Goal: Task Accomplishment & Management: Use online tool/utility

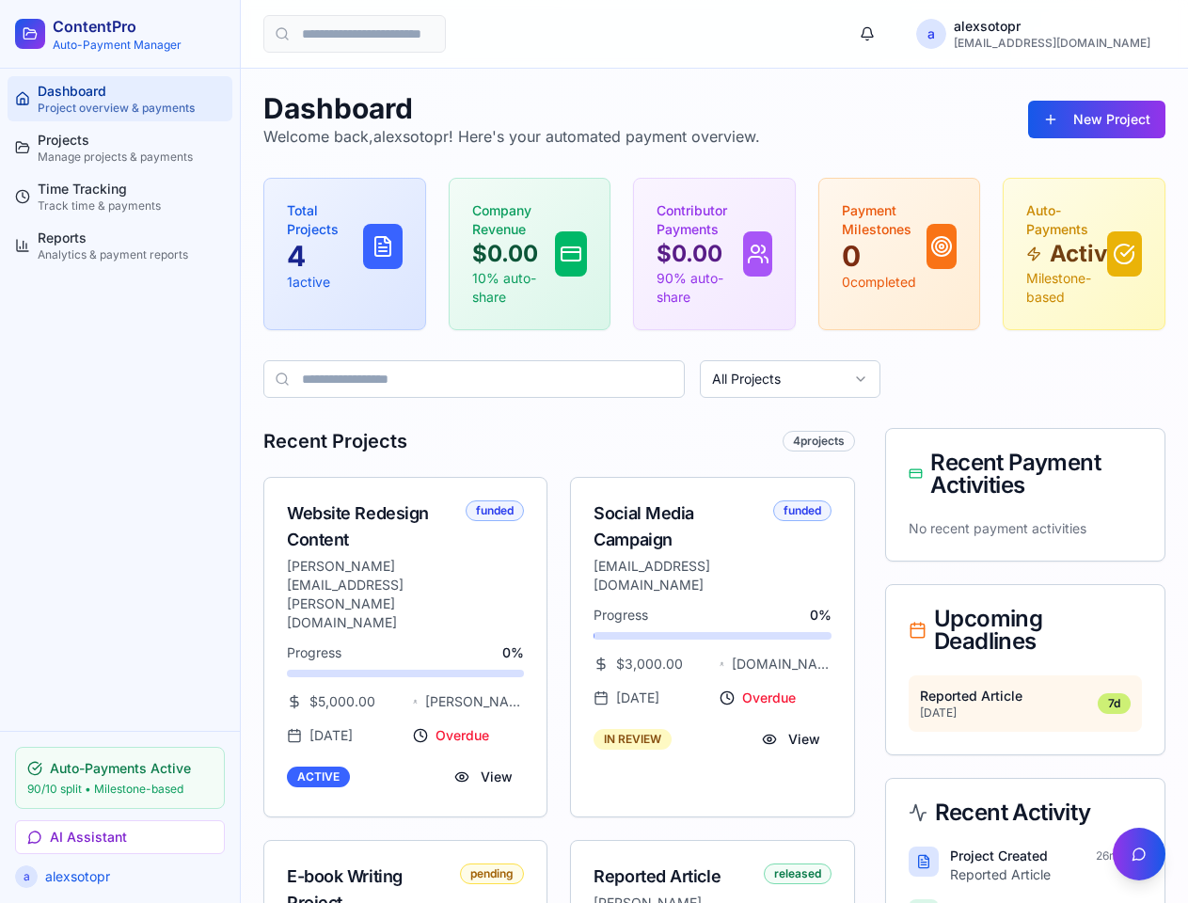
click at [593, 451] on div "Recent Projects 4 projects" at bounding box center [559, 441] width 592 height 26
click at [119, 837] on button "AI Assistant" at bounding box center [120, 837] width 210 height 34
click at [886, 34] on button "button" at bounding box center [867, 34] width 38 height 38
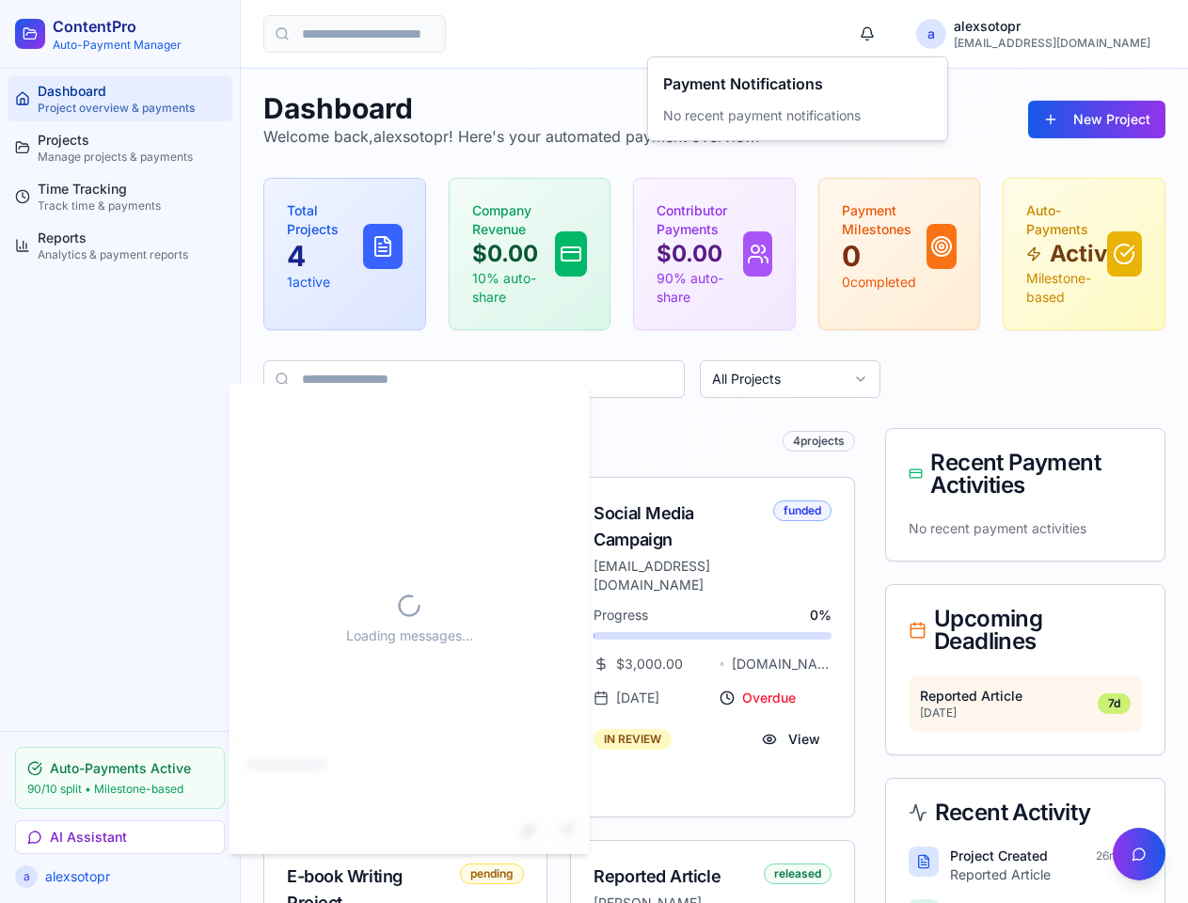
click at [1098, 119] on button "New Project" at bounding box center [1096, 120] width 137 height 38
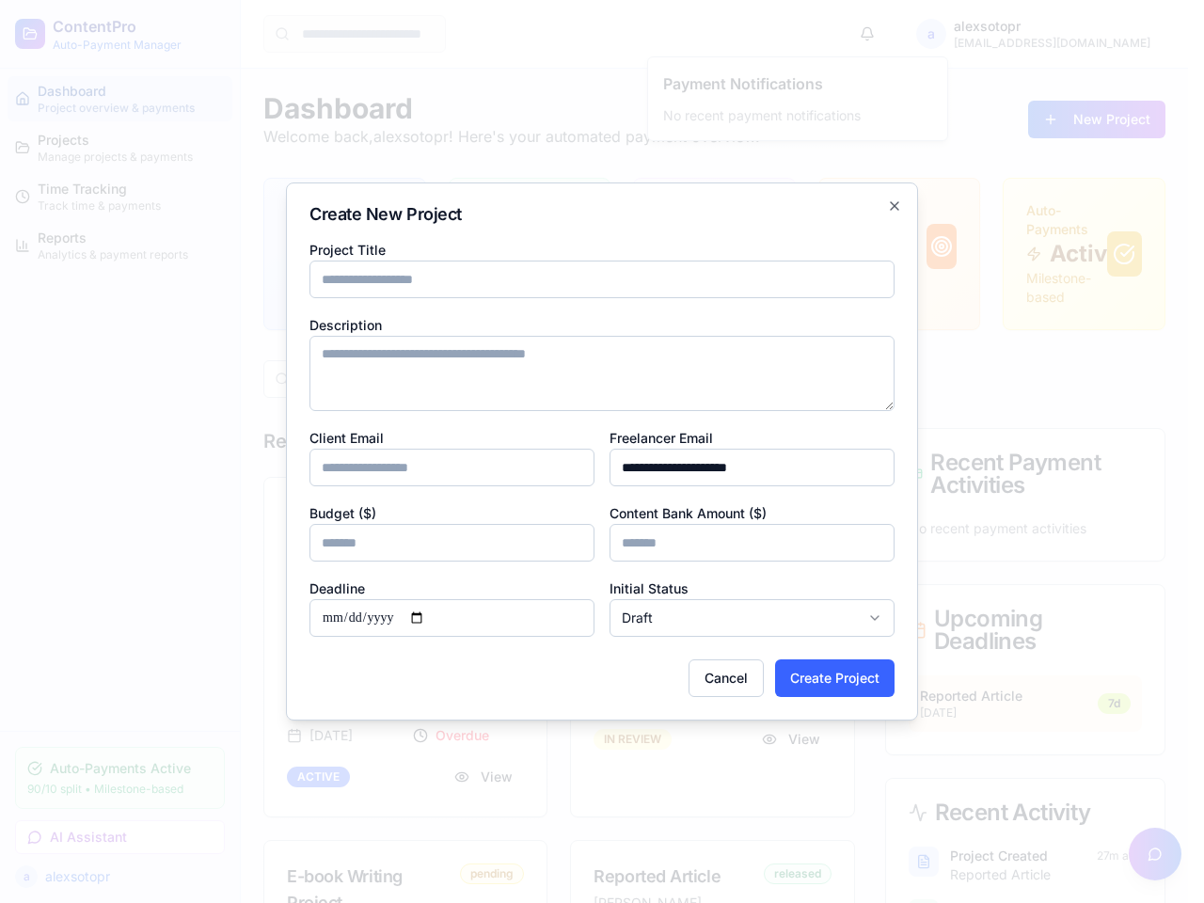
click at [790, 379] on textarea "Description" at bounding box center [601, 373] width 585 height 75
click at [1139, 854] on div at bounding box center [602, 451] width 1204 height 903
